Goal: Find specific page/section

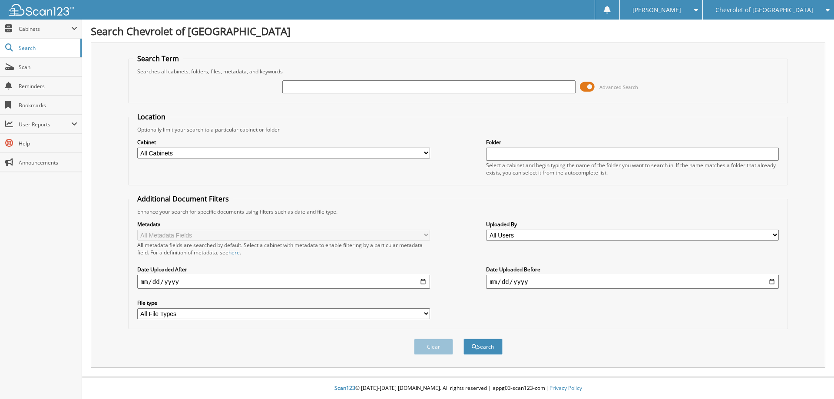
click at [589, 91] on span at bounding box center [587, 86] width 15 height 13
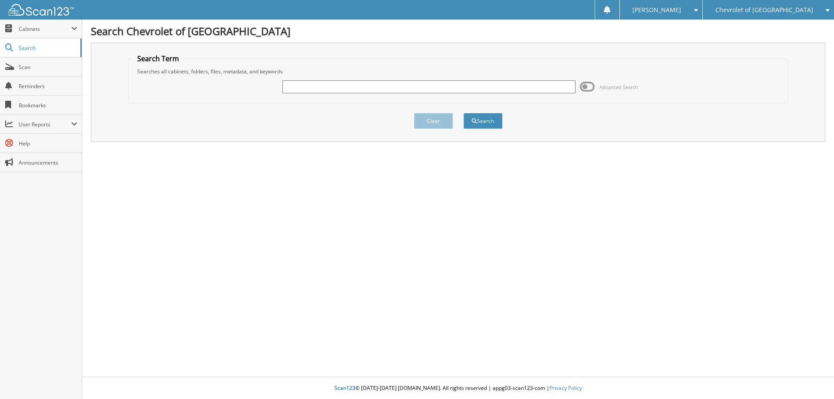
click at [499, 88] on input "text" at bounding box center [428, 86] width 293 height 13
type input "p8193a"
click at [478, 124] on button "Search" at bounding box center [482, 121] width 39 height 16
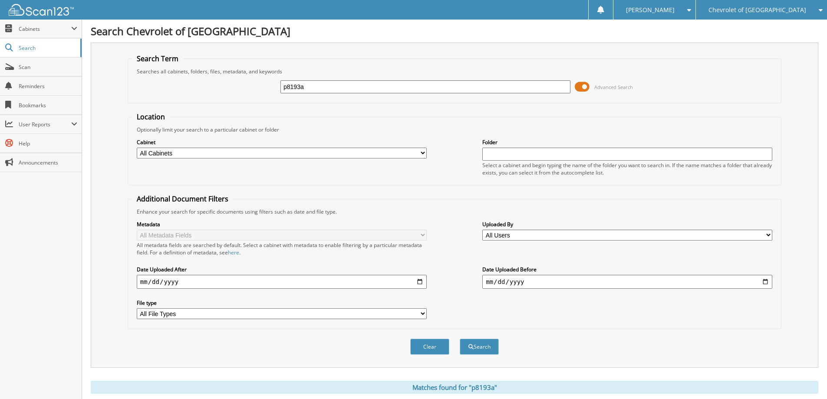
click at [582, 86] on span at bounding box center [582, 86] width 15 height 13
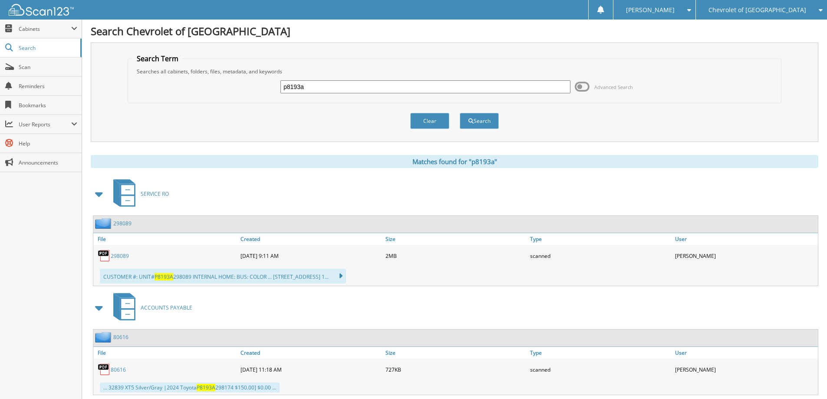
click at [121, 248] on div "298089" at bounding box center [165, 255] width 145 height 17
click at [124, 257] on link "298089" at bounding box center [120, 255] width 18 height 7
